Goal: Task Accomplishment & Management: Use online tool/utility

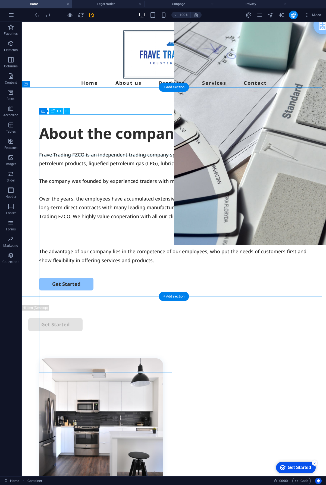
click at [87, 125] on div "About the company" at bounding box center [174, 133] width 270 height 21
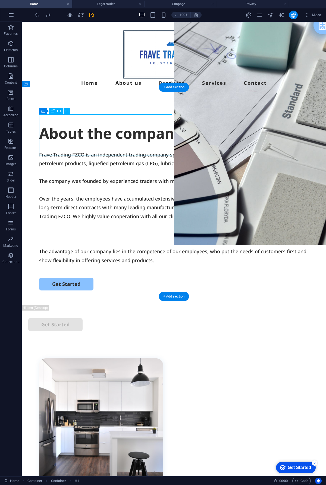
click at [72, 127] on div "About the company" at bounding box center [174, 133] width 270 height 21
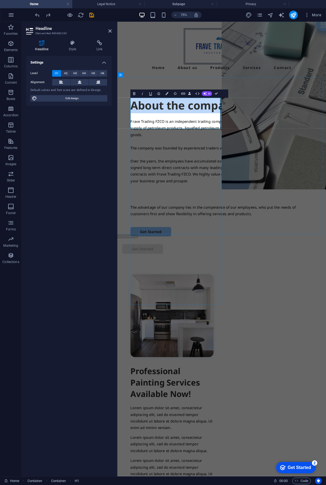
copy h1 "About the company"
click at [202, 190] on div "Frave Trading FZCO is an independent trading company specializing in the intern…" at bounding box center [257, 216] width 244 height 132
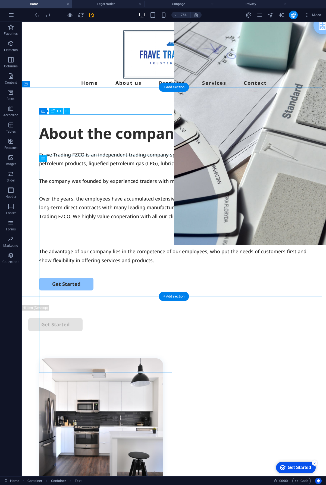
click at [160, 144] on div "About the company" at bounding box center [174, 133] width 270 height 21
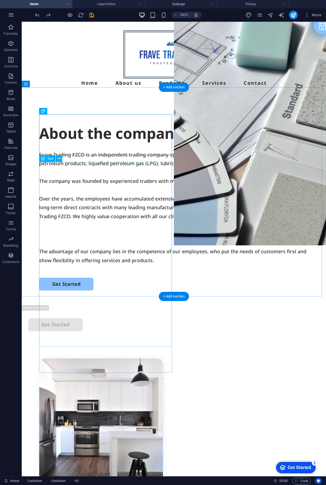
click at [137, 206] on div "Frave Trading FZCO is an independent trading company specializing in the intern…" at bounding box center [174, 207] width 270 height 114
click at [90, 198] on div "Frave Trading FZCO is an independent trading company specializing in the intern…" at bounding box center [174, 207] width 270 height 114
